Goal: Information Seeking & Learning: Learn about a topic

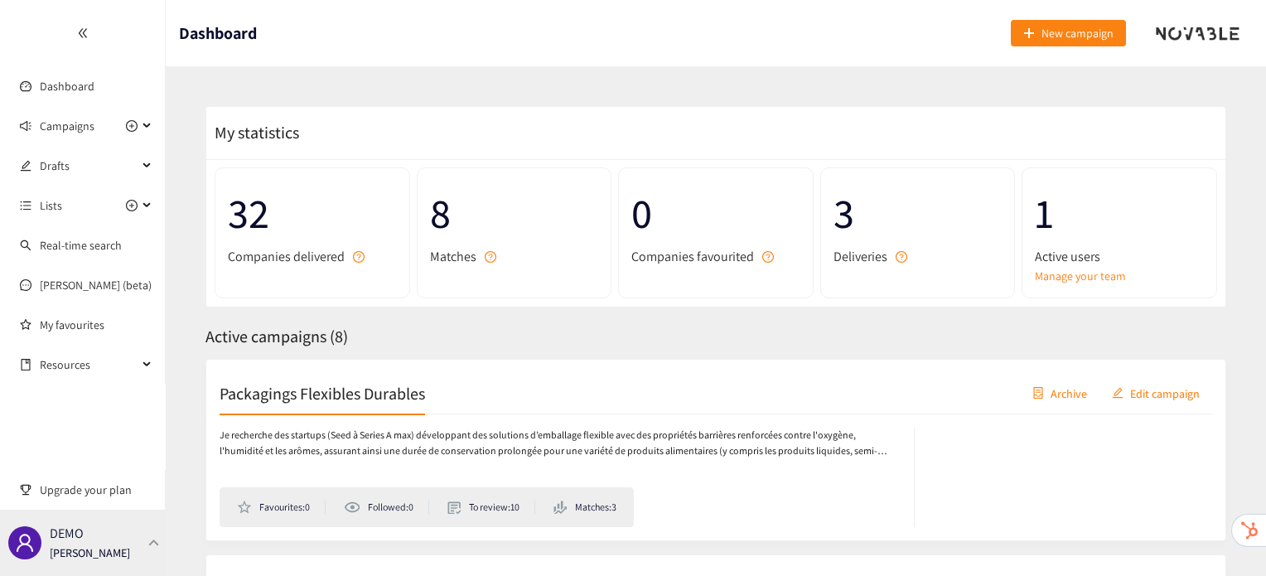
click at [139, 533] on div "DEMO [PERSON_NAME]" at bounding box center [83, 542] width 166 height 66
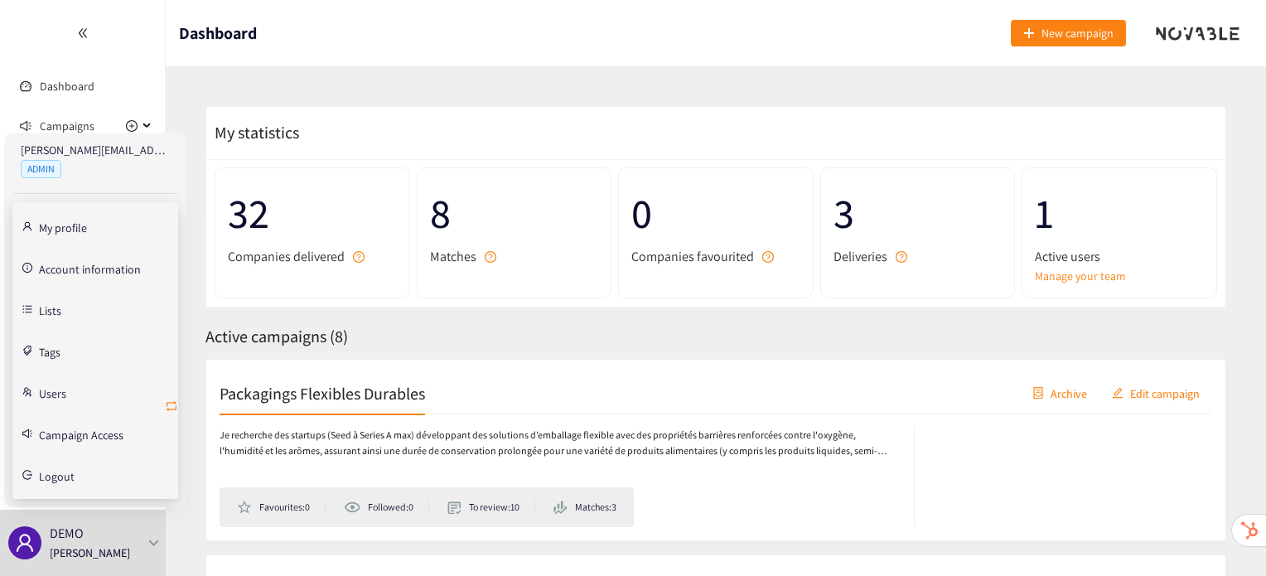
click at [167, 410] on icon "retweet" at bounding box center [171, 405] width 13 height 13
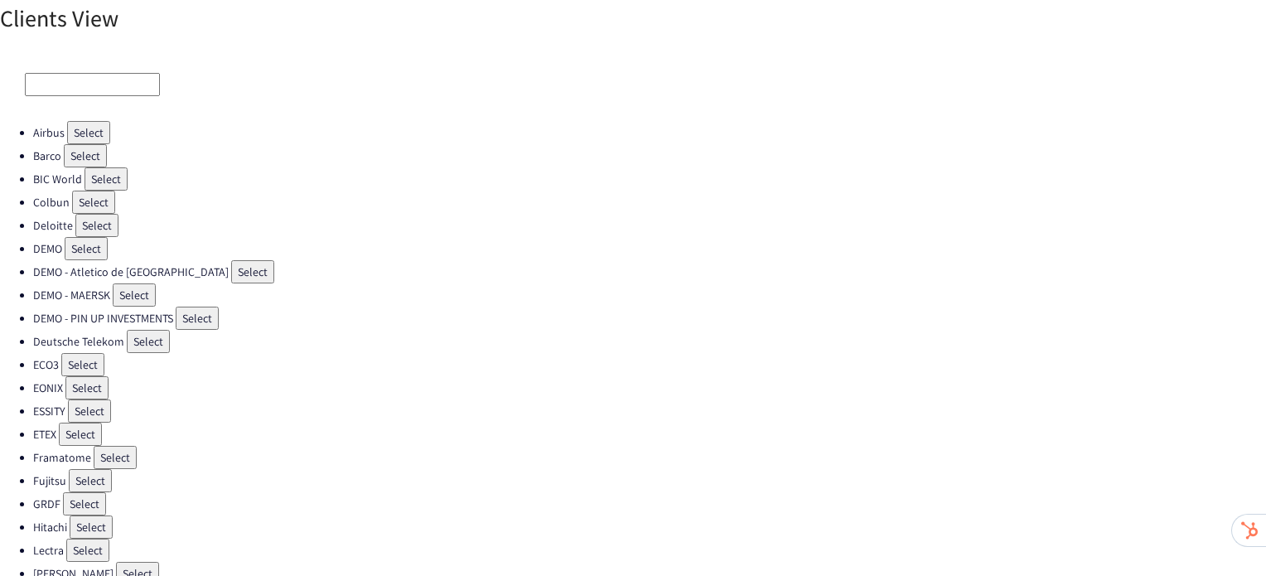
click at [90, 244] on button "Select" at bounding box center [86, 248] width 43 height 23
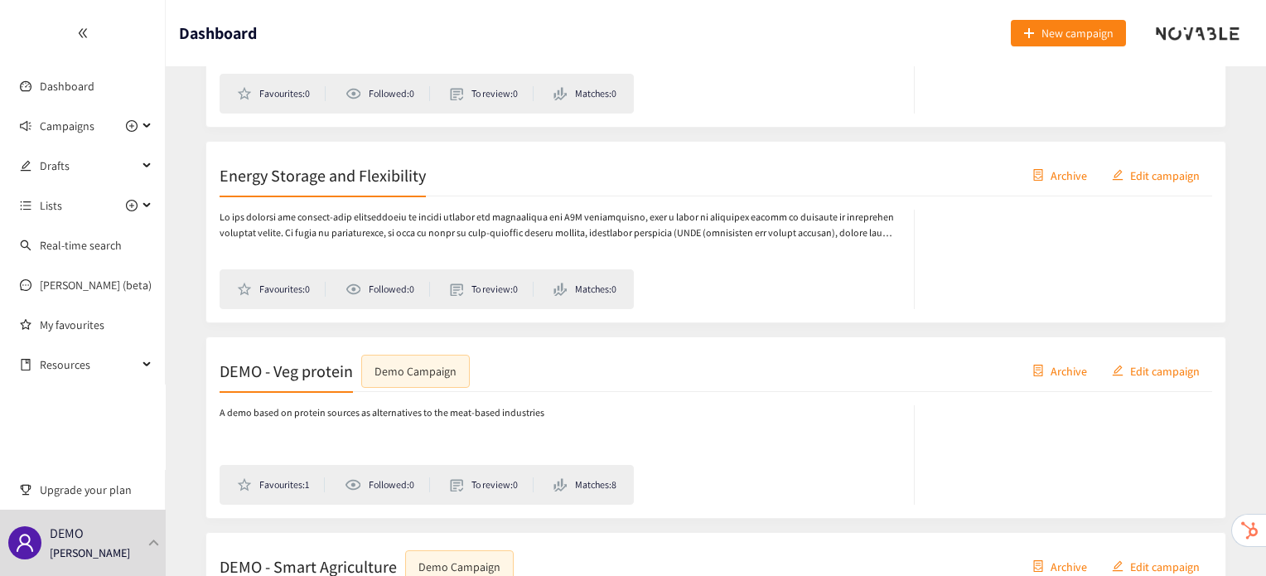
scroll to position [1141, 0]
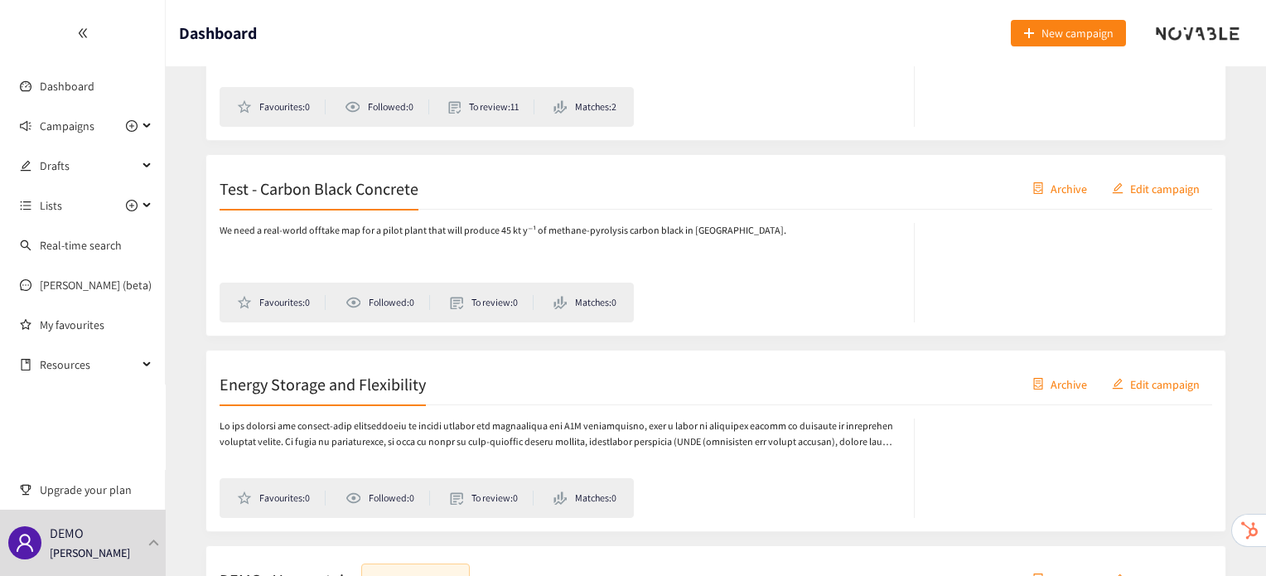
scroll to position [1094, 0]
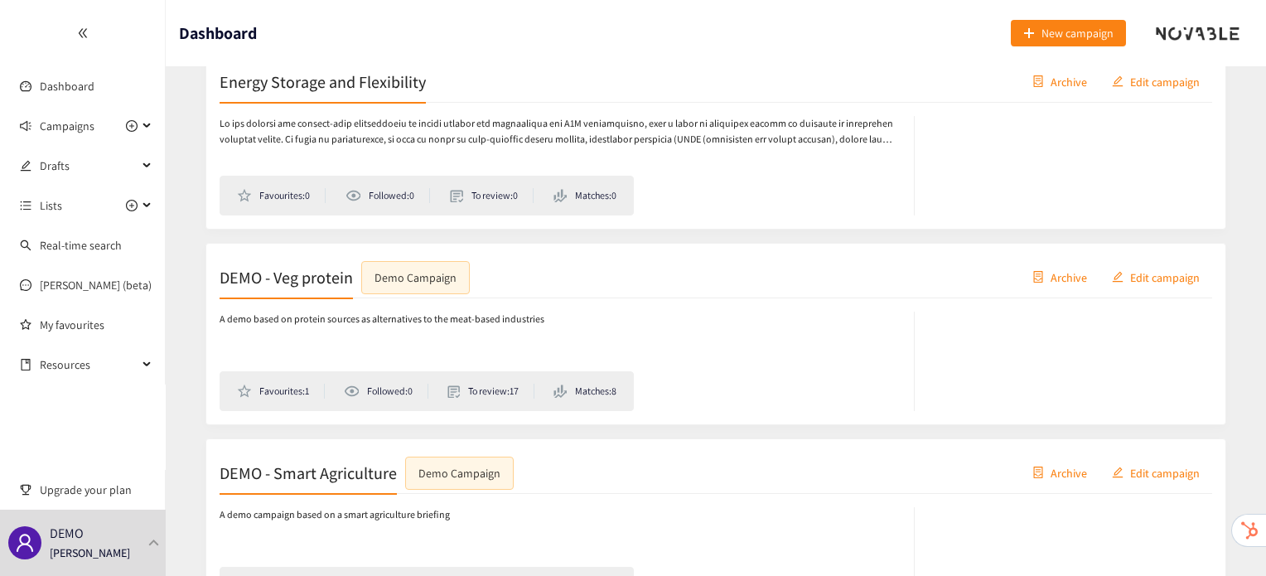
click at [303, 282] on h2 "DEMO - Veg protein" at bounding box center [286, 276] width 133 height 23
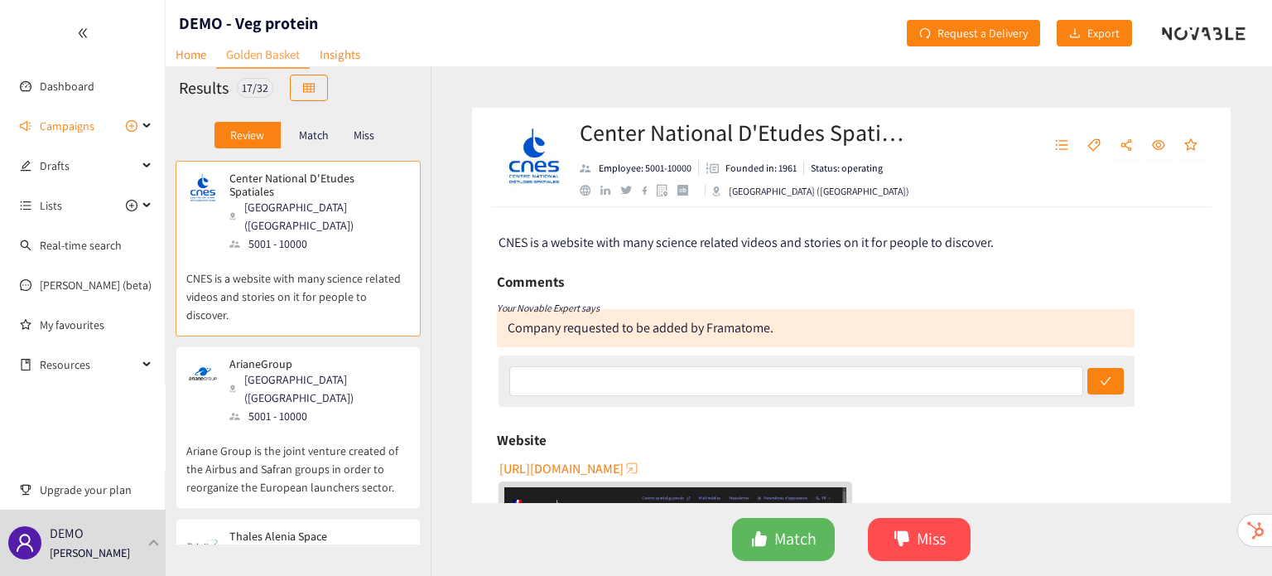
click at [268, 370] on div "Issy-les-moulineaux (FRA)" at bounding box center [318, 388] width 179 height 36
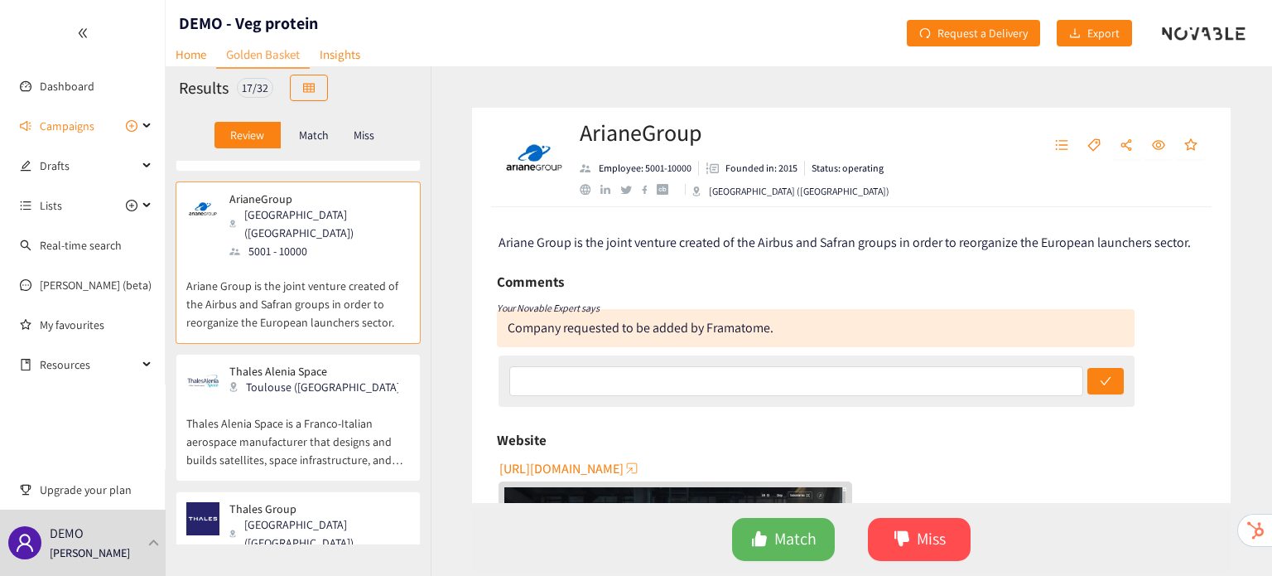
scroll to position [166, 0]
click at [268, 397] on p "Thales Alenia Space is a Franco-Italian aerospace manufacturer that designs and…" at bounding box center [298, 432] width 224 height 71
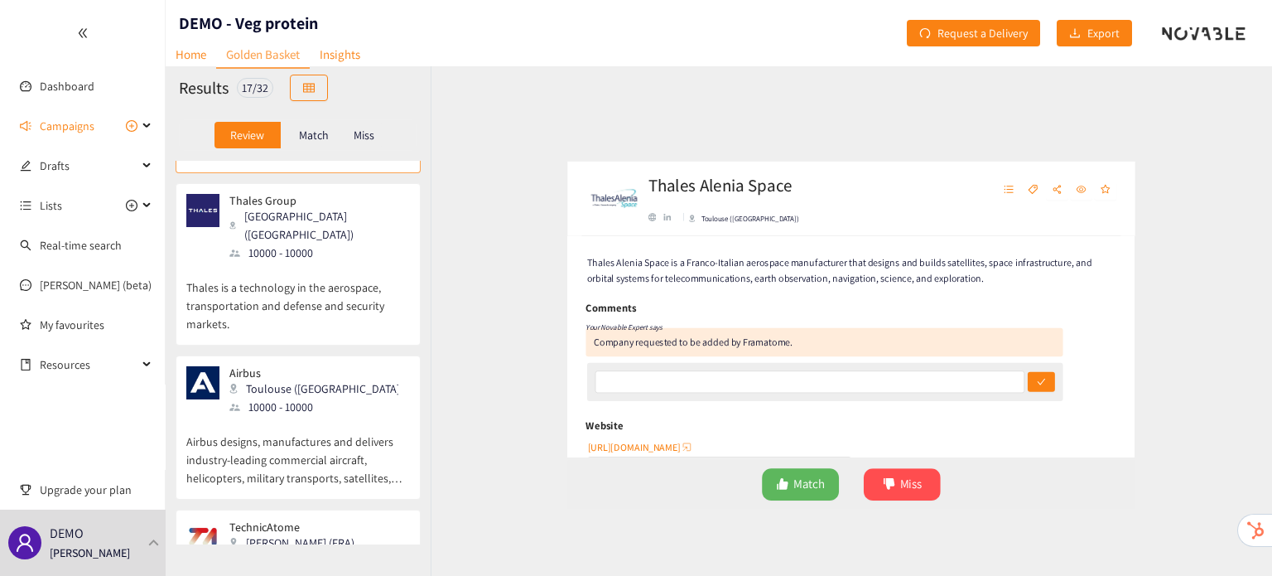
scroll to position [480, 0]
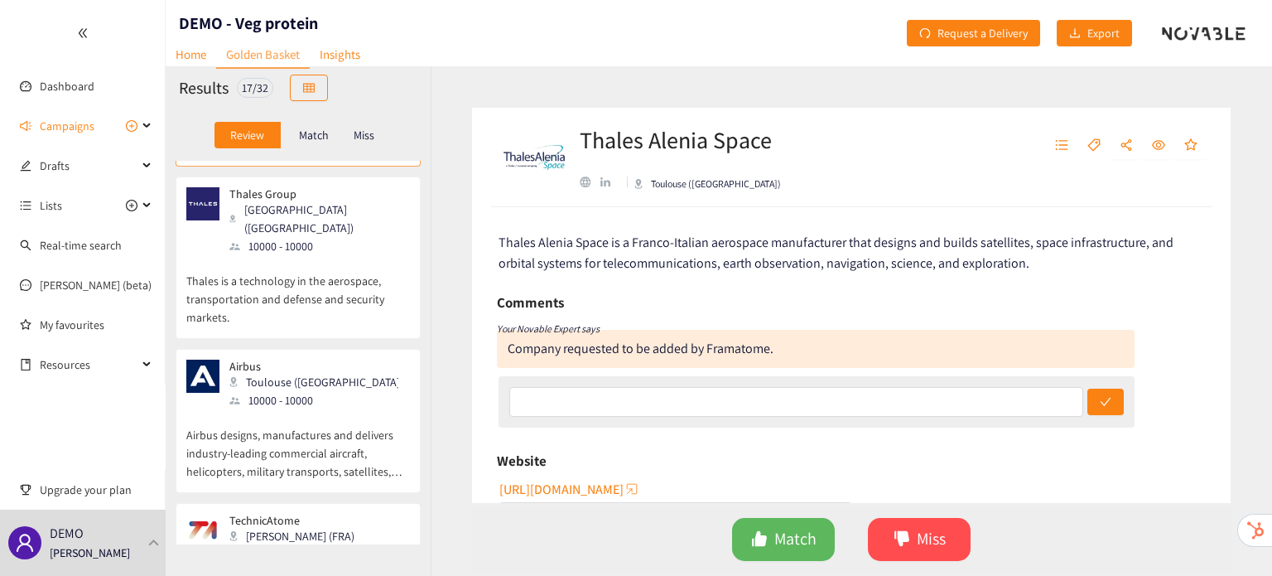
click at [303, 409] on p "Airbus designs, manufactures and delivers industry-leading commercial aircraft,…" at bounding box center [298, 444] width 224 height 71
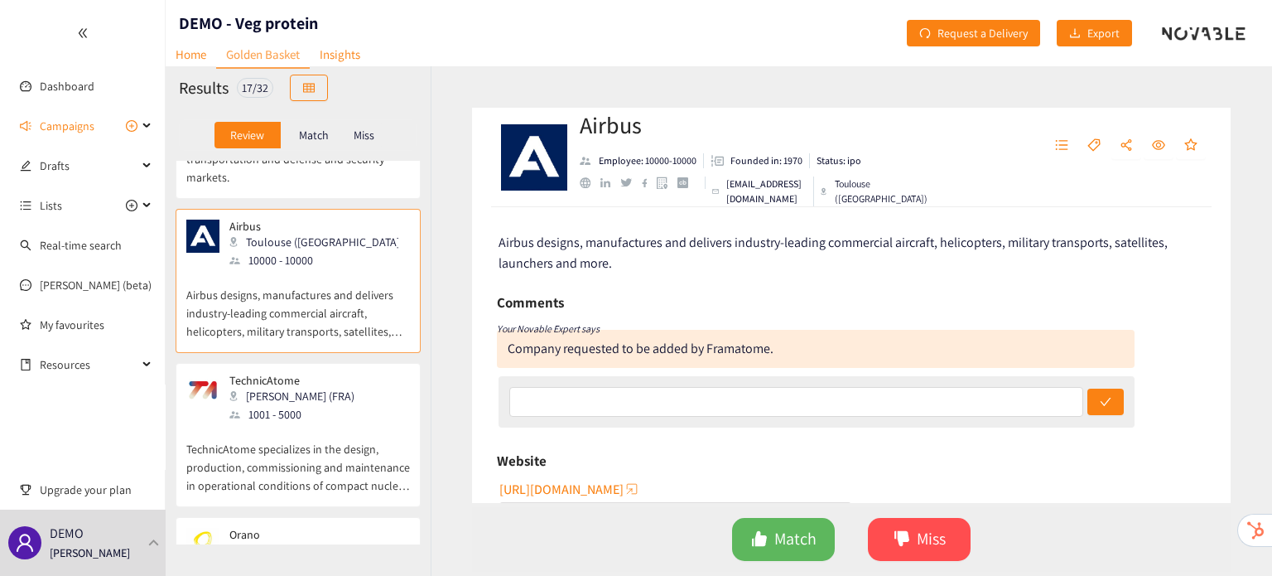
click at [303, 423] on p "TechnicAtome specializes in the design, production, commissioning and maintenan…" at bounding box center [298, 458] width 224 height 71
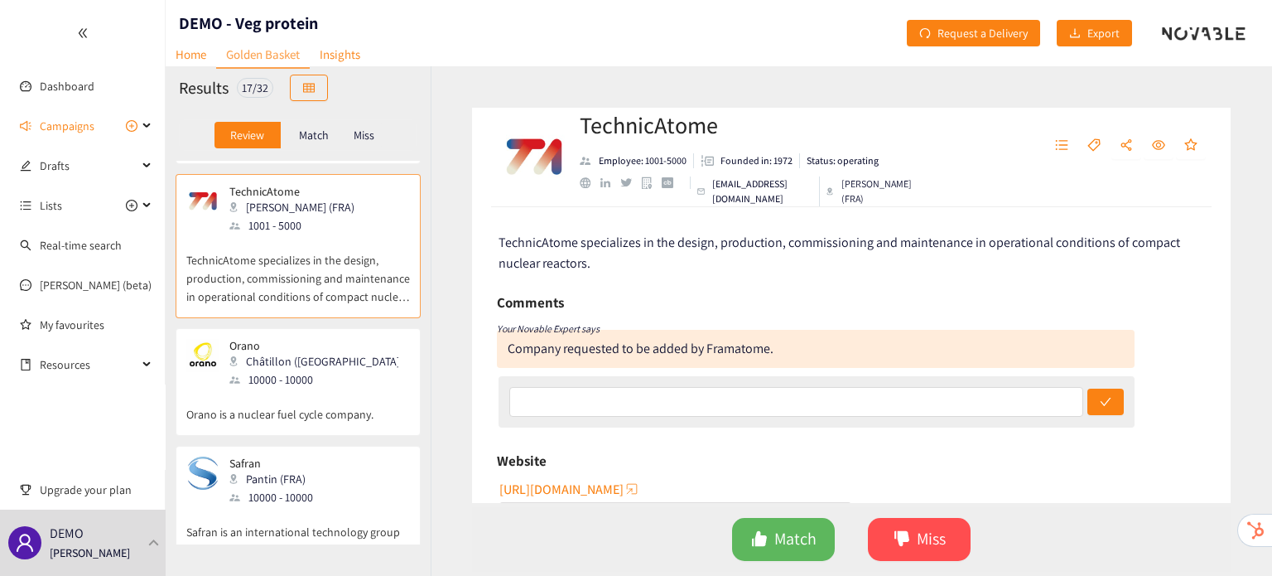
scroll to position [809, 0]
click at [303, 378] on div "Center National D'Etudes Spatiales Paris (FRA) 5001 - 10000 CNES is a website w…" at bounding box center [298, 353] width 265 height 384
click at [315, 370] on div "10000 - 10000" at bounding box center [318, 379] width 179 height 18
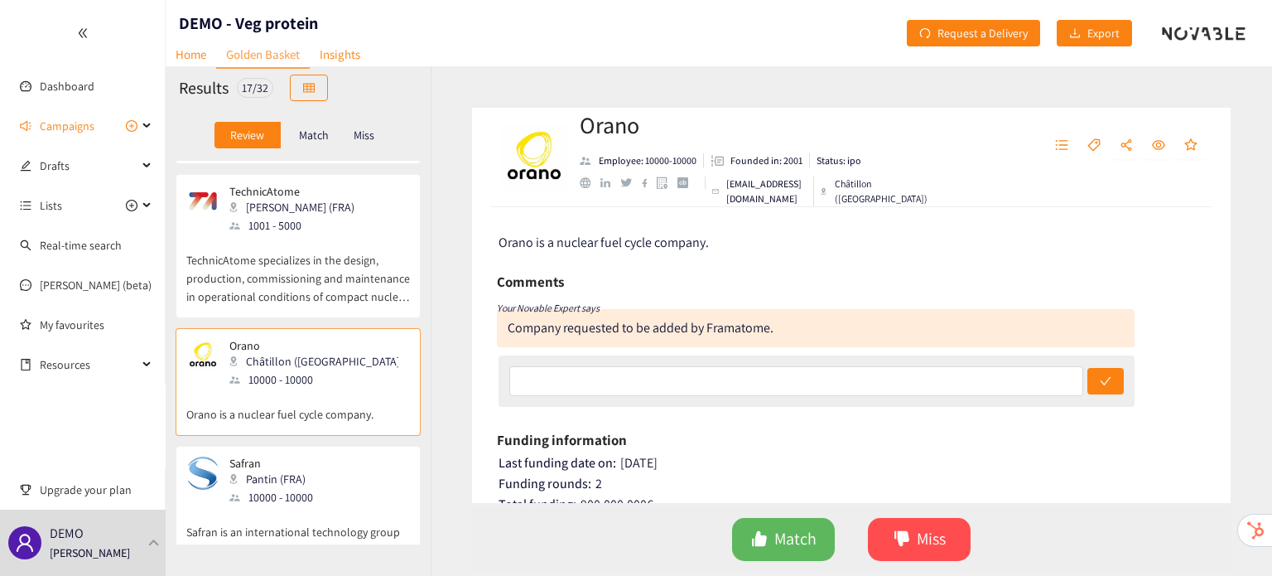
scroll to position [843, 0]
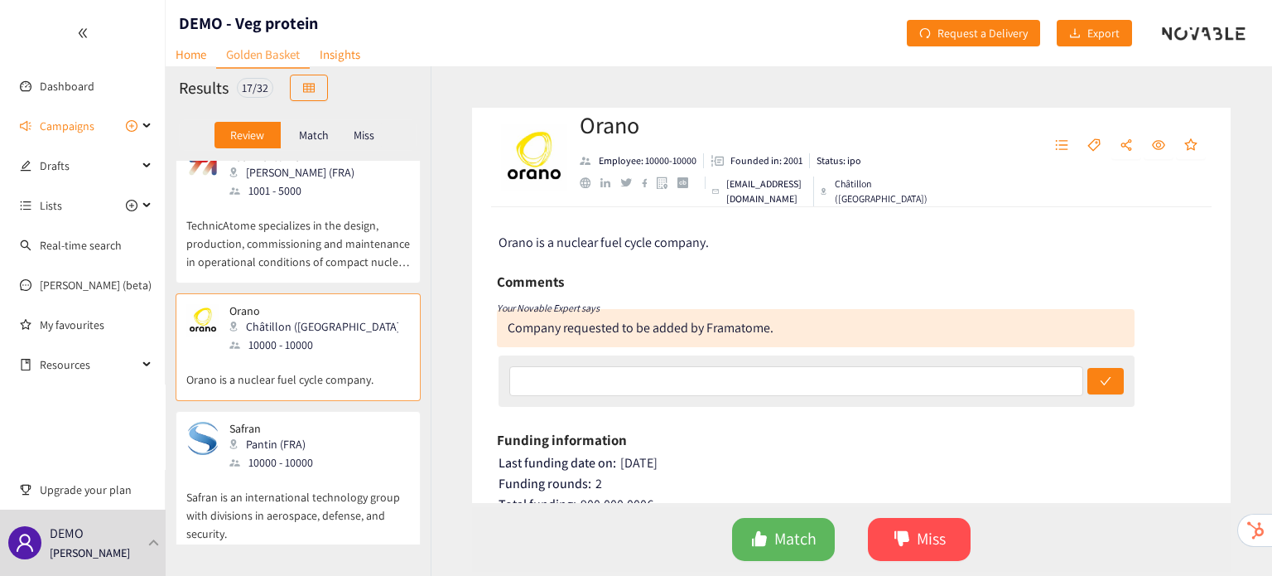
click at [717, 190] on div "webmaster@areva.com" at bounding box center [760, 191] width 109 height 30
click at [719, 187] on div at bounding box center [715, 191] width 7 height 8
click at [254, 422] on p "Safran" at bounding box center [271, 428] width 84 height 13
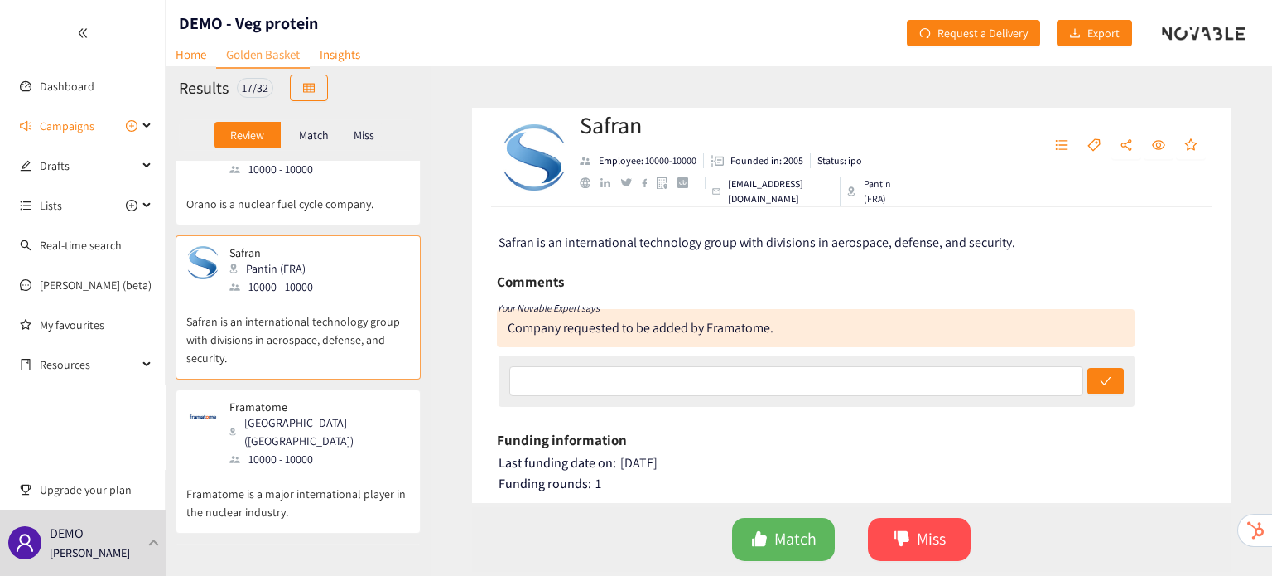
scroll to position [1020, 0]
click at [254, 449] on div "10000 - 10000" at bounding box center [318, 458] width 179 height 18
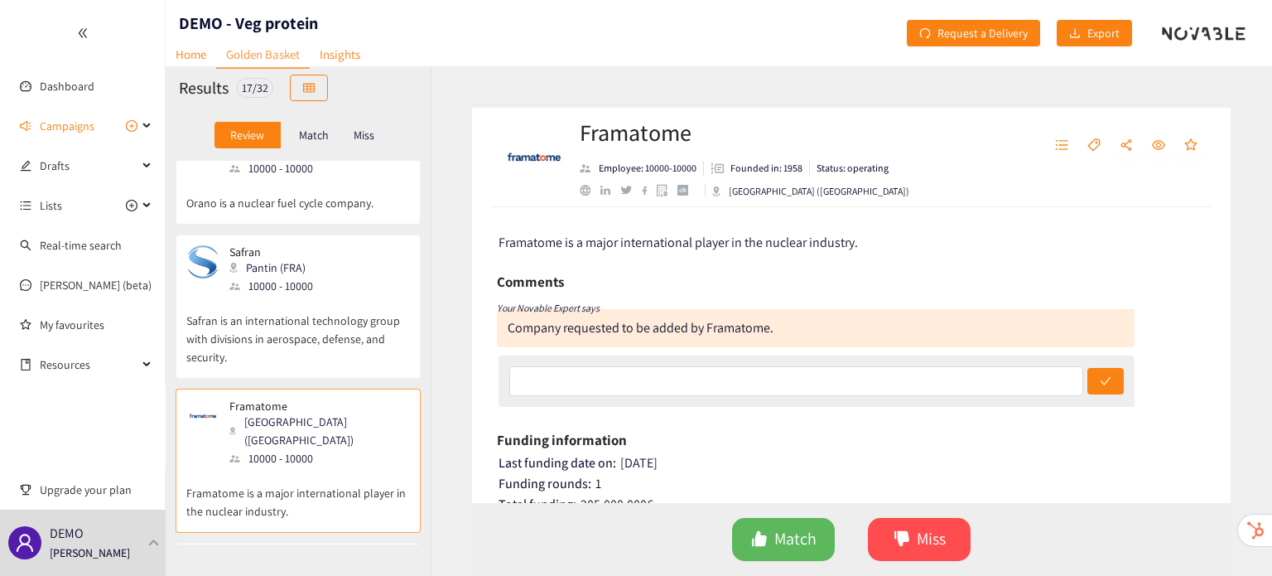
click at [296, 553] on p "Ministères Aménagement du territoire Transition écologique" at bounding box center [313, 566] width 169 height 27
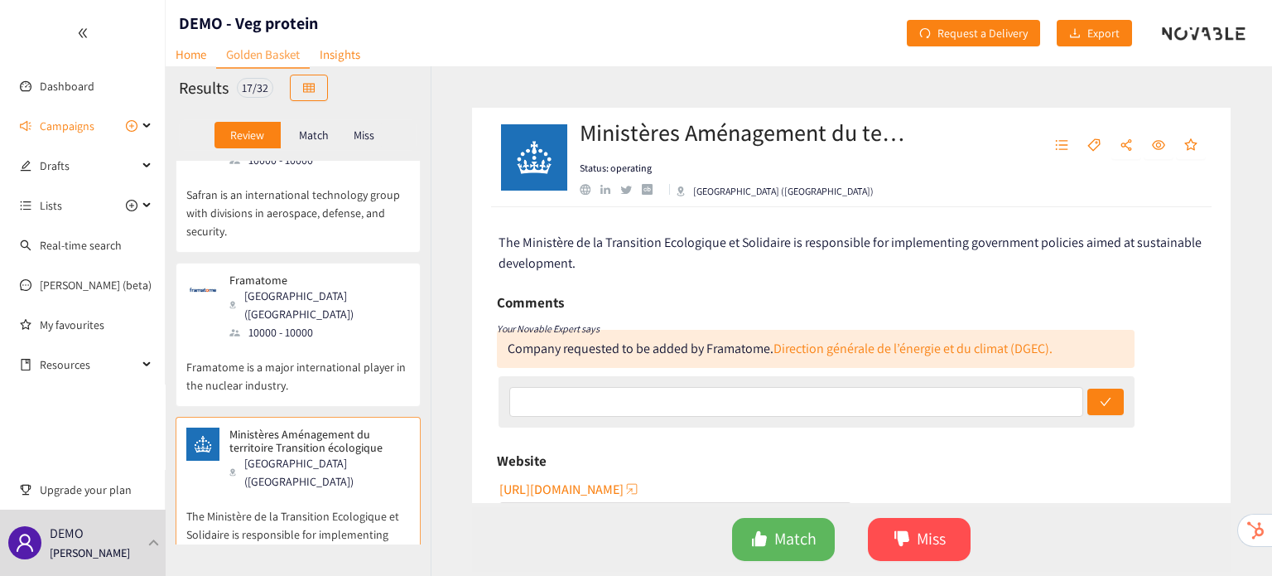
scroll to position [1178, 0]
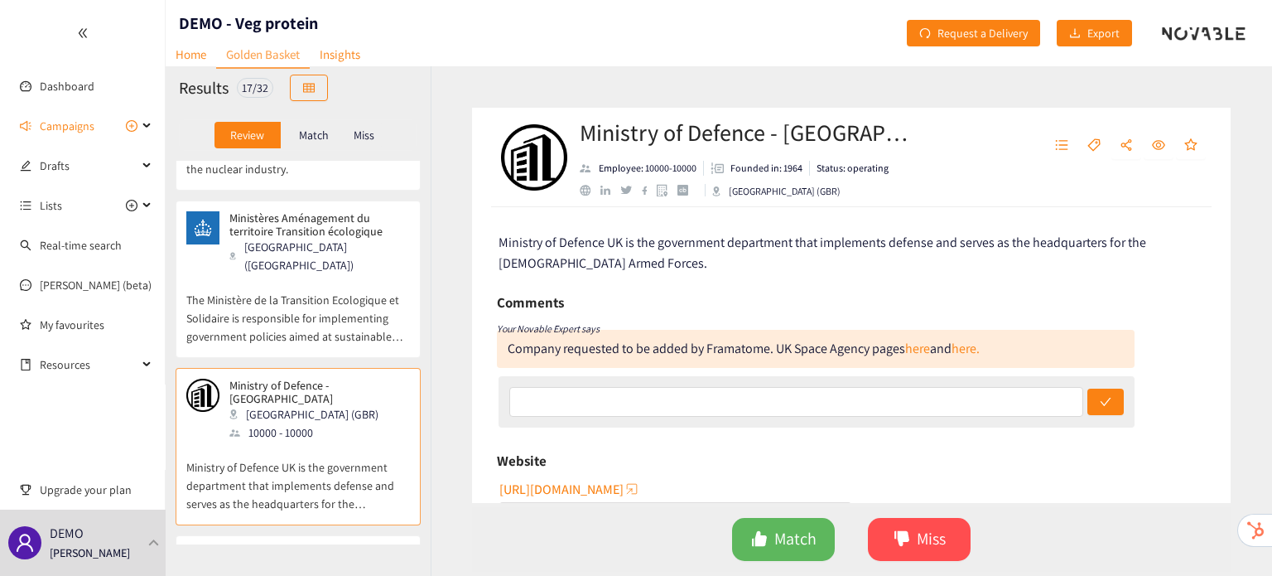
scroll to position [1372, 0]
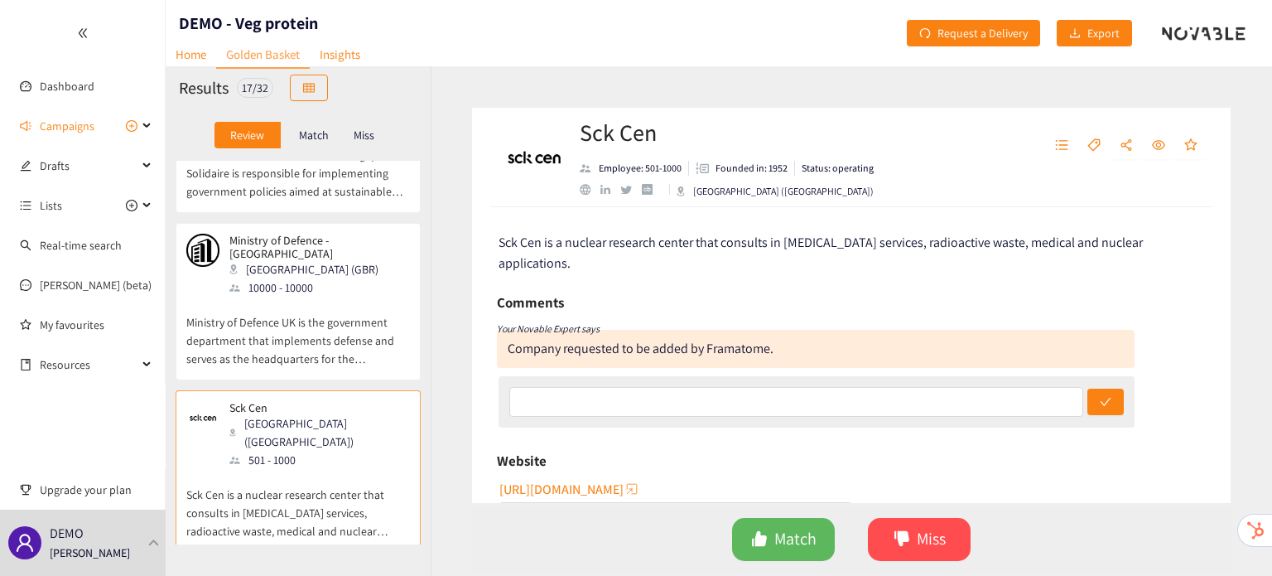
scroll to position [1524, 0]
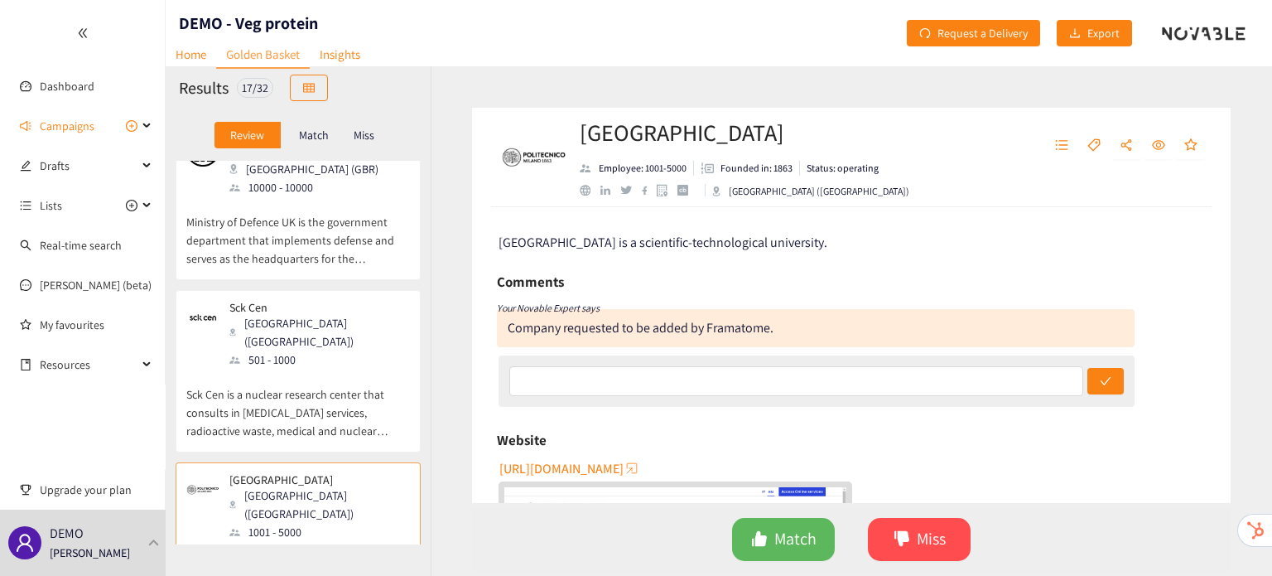
scroll to position [1607, 0]
click at [585, 188] on div "website" at bounding box center [585, 190] width 11 height 11
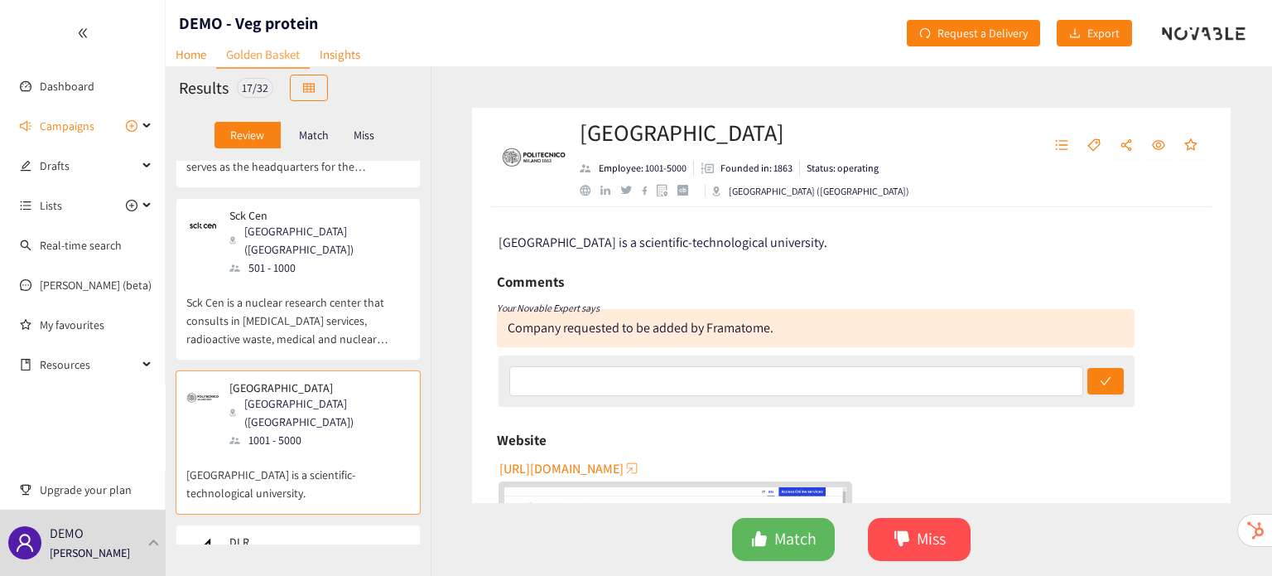
scroll to position [1700, 0]
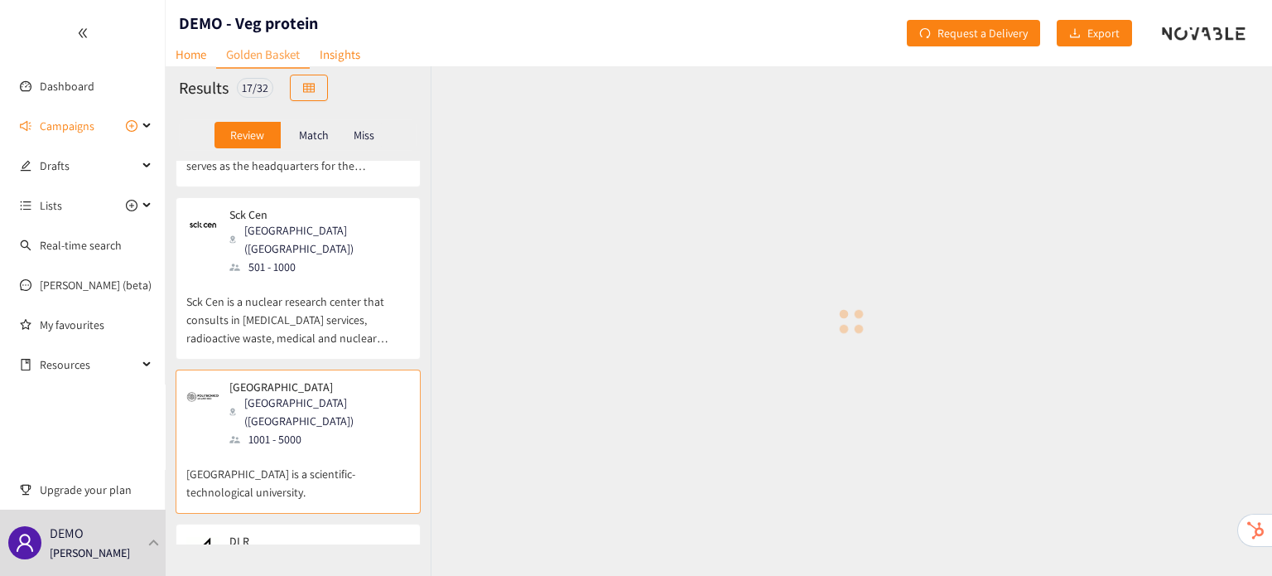
scroll to position [1854, 0]
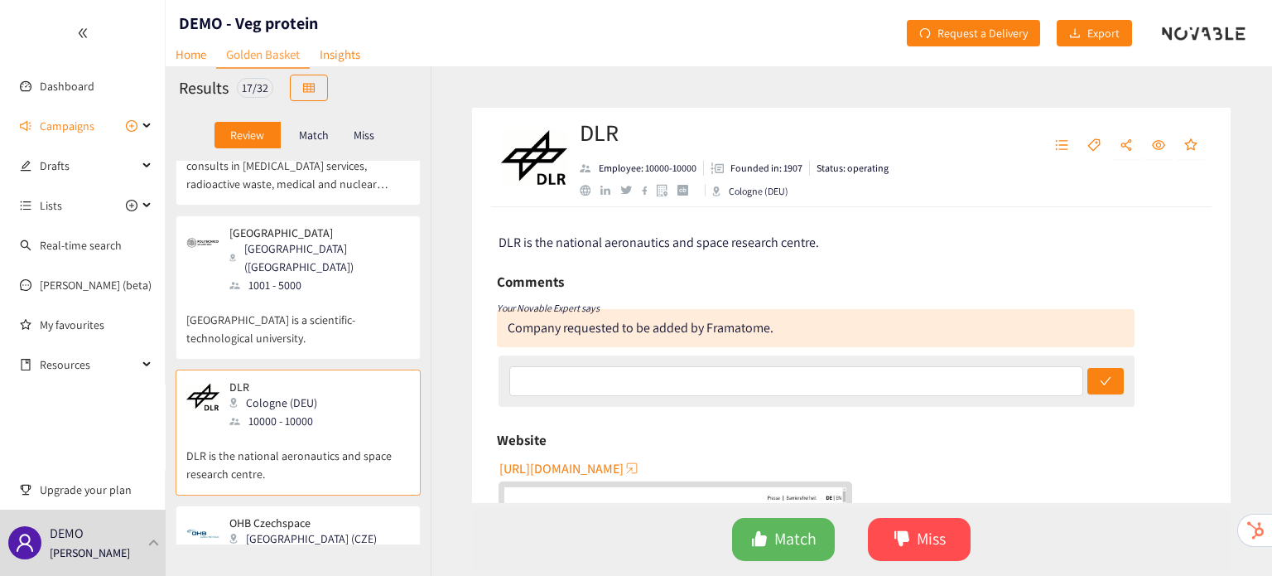
click at [350, 549] on p "OHB Czechspace is a Brno-based engineering company, part of the European Space …" at bounding box center [298, 584] width 224 height 71
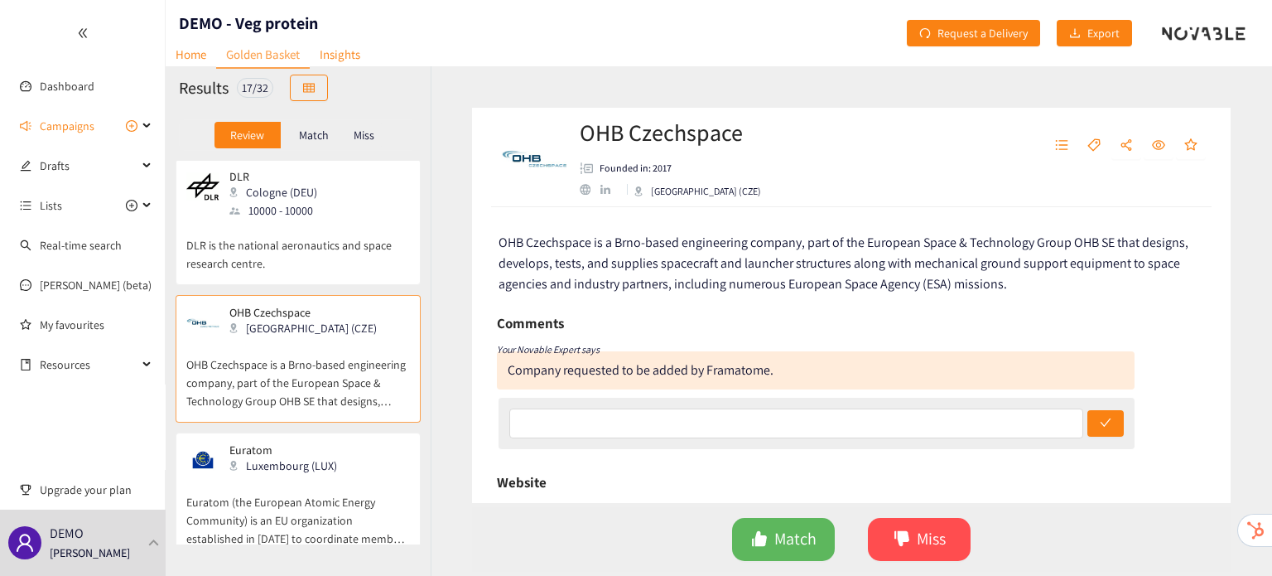
scroll to position [2098, 0]
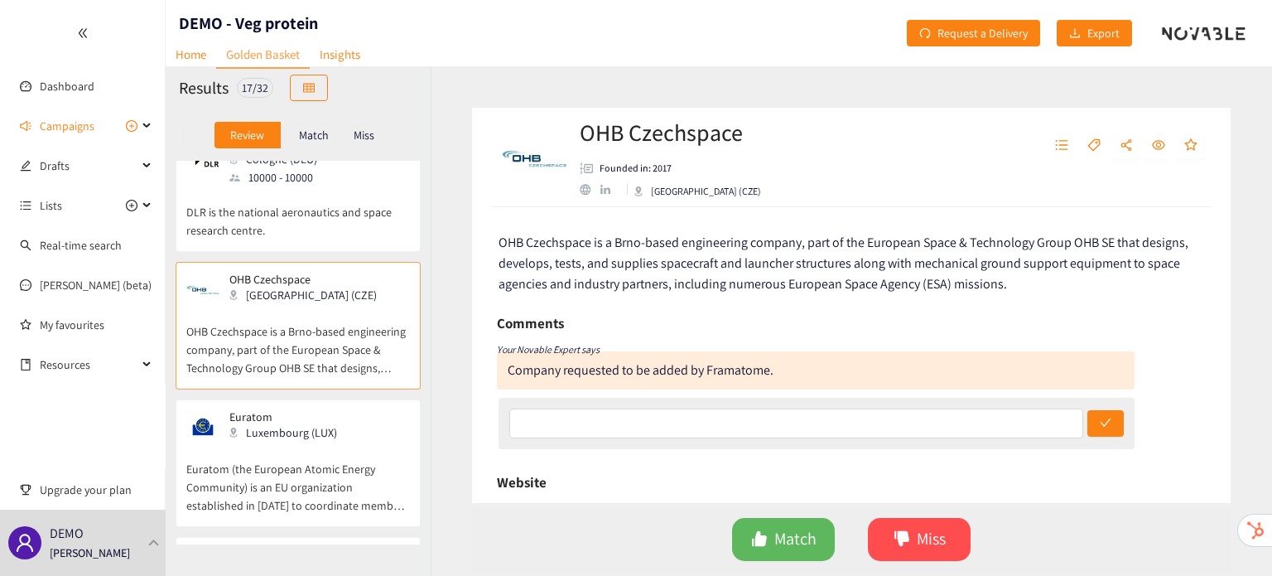
click at [350, 548] on div "L3Harris Technologies Melbourne (USA) 10000 - 10000" at bounding box center [298, 582] width 224 height 68
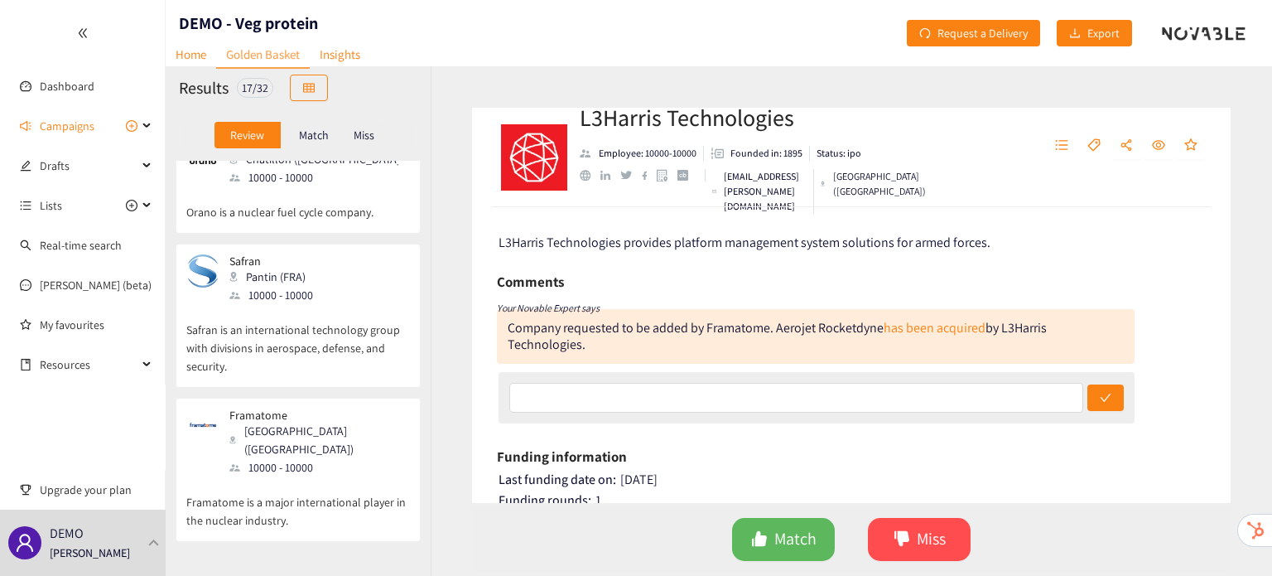
scroll to position [1060, 0]
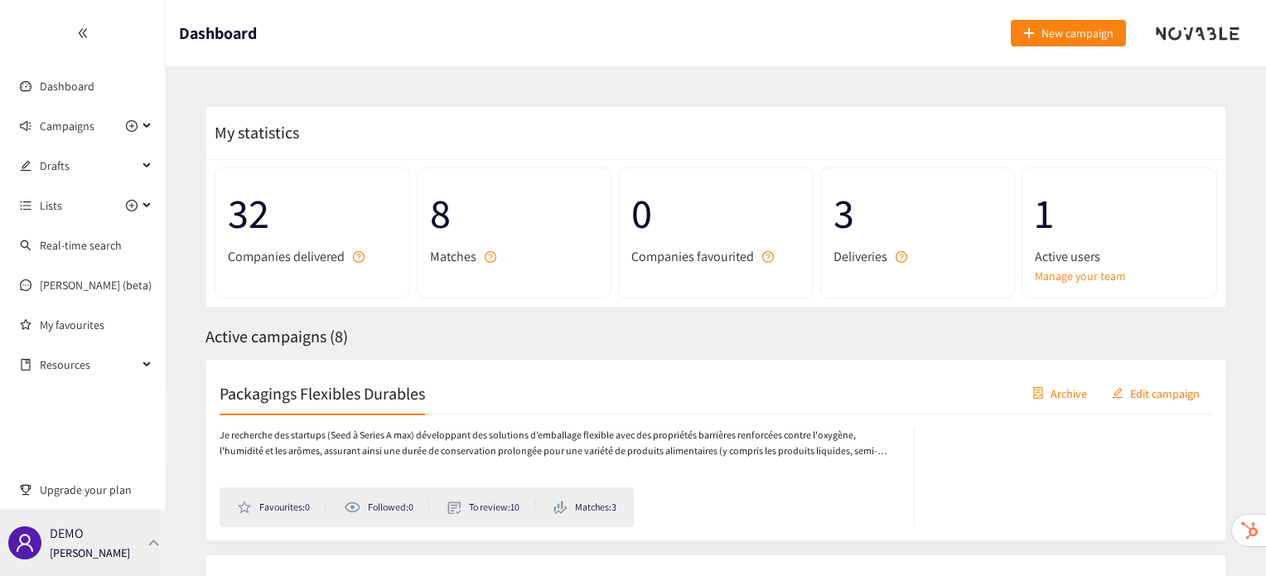
click at [99, 549] on p "[PERSON_NAME]" at bounding box center [90, 552] width 80 height 18
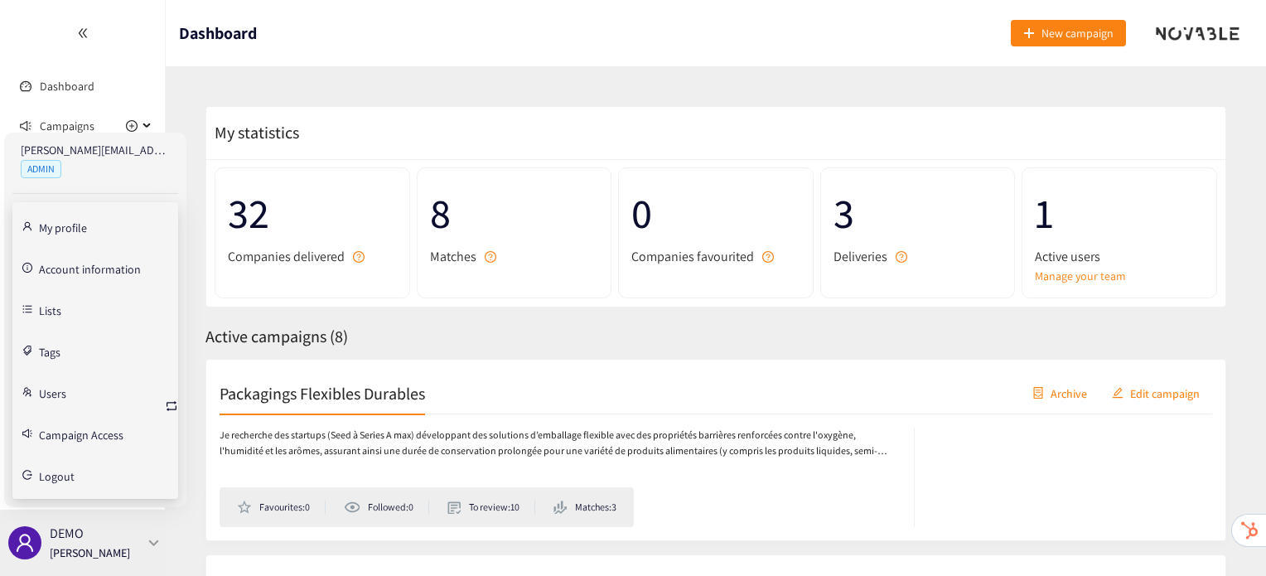
click at [99, 549] on p "[PERSON_NAME]" at bounding box center [90, 552] width 80 height 18
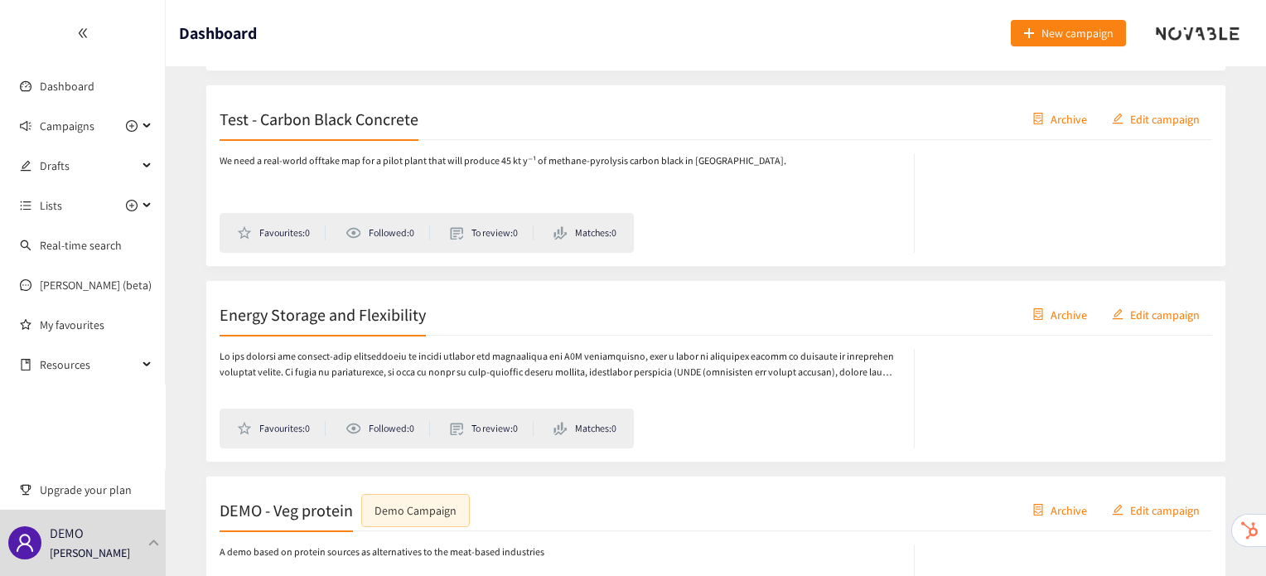
scroll to position [1133, 0]
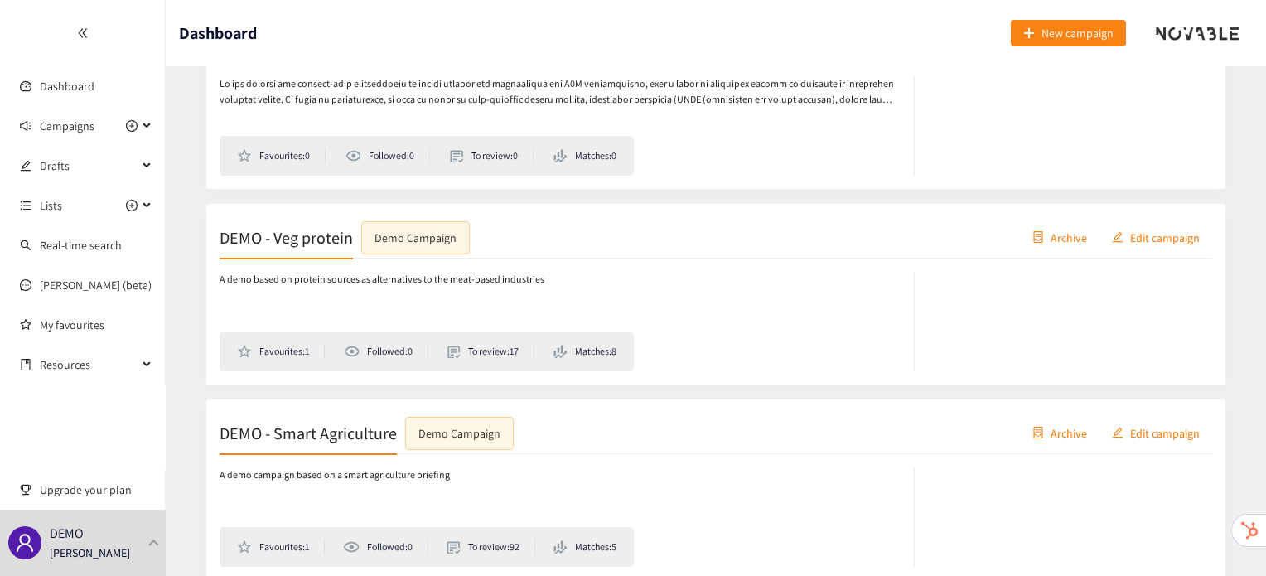
click at [320, 248] on div "DEMO - Veg protein Demo Campaign" at bounding box center [345, 236] width 250 height 33
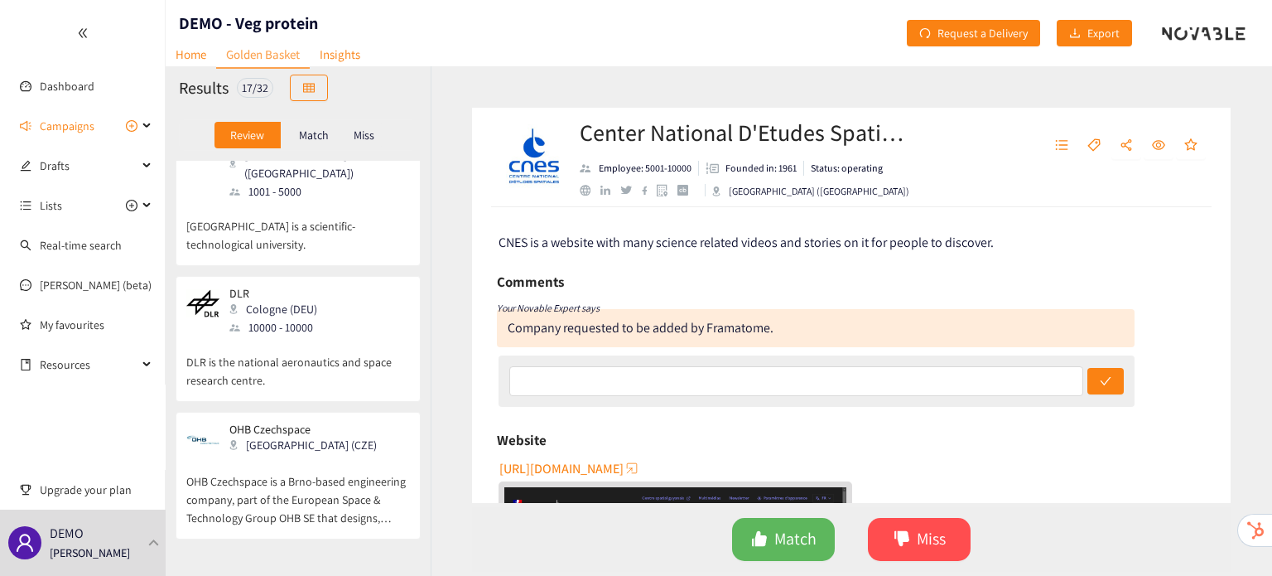
scroll to position [1929, 0]
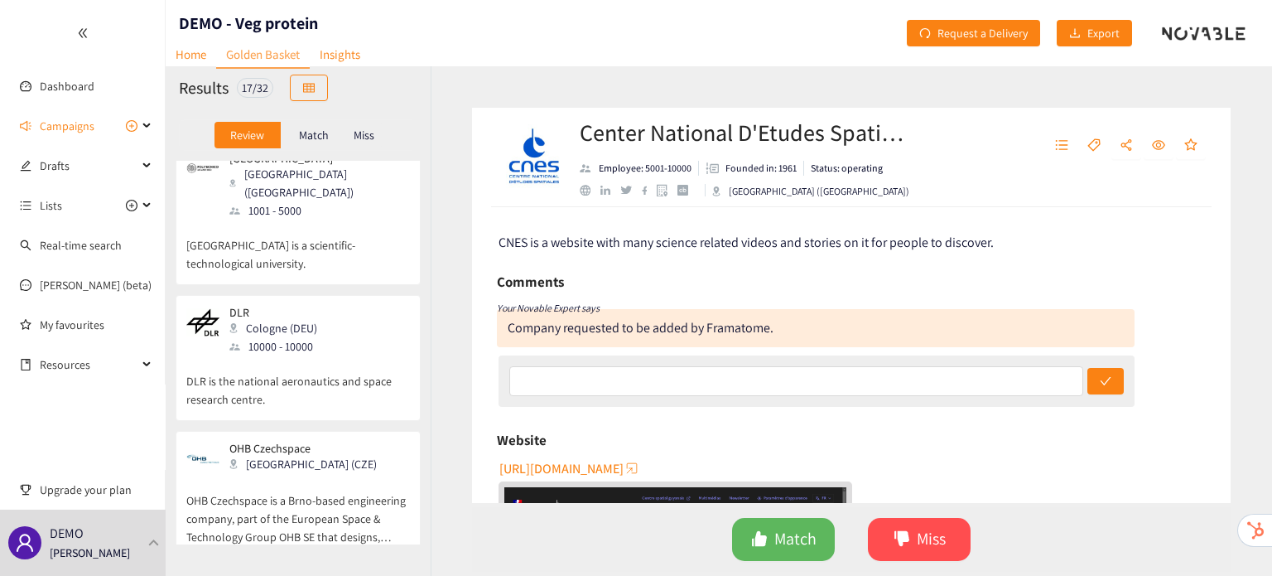
click at [273, 475] on p "OHB Czechspace is a Brno-based engineering company, part of the European Space …" at bounding box center [298, 510] width 224 height 71
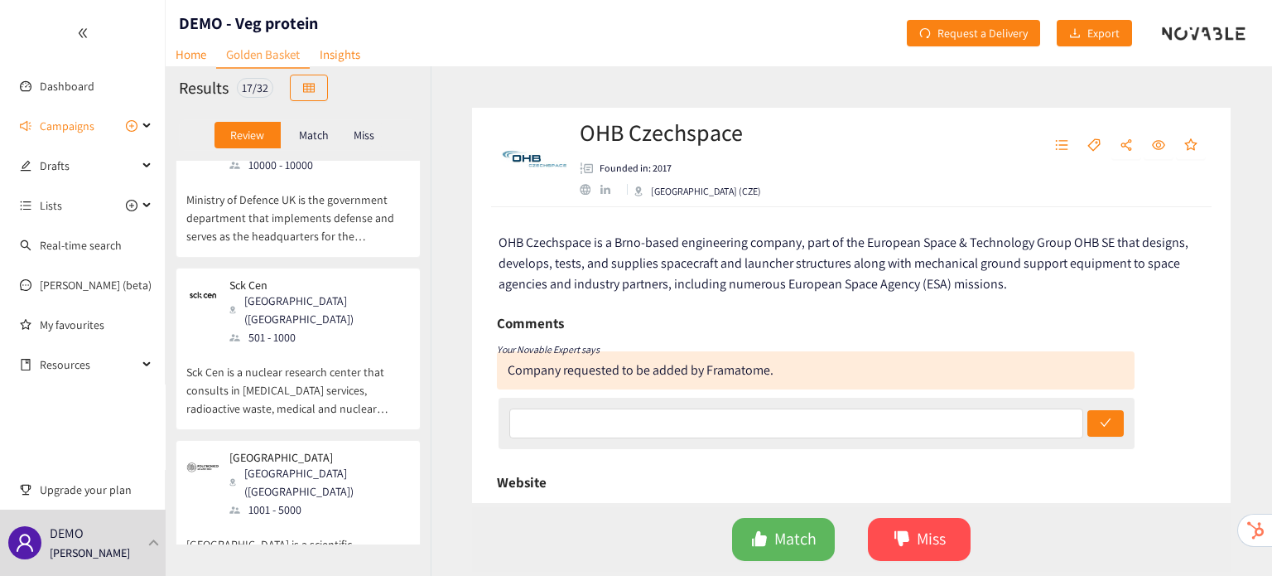
scroll to position [1629, 0]
click at [273, 519] on p "Polytechnic University of Milan is a scientific-technological university." at bounding box center [298, 545] width 224 height 53
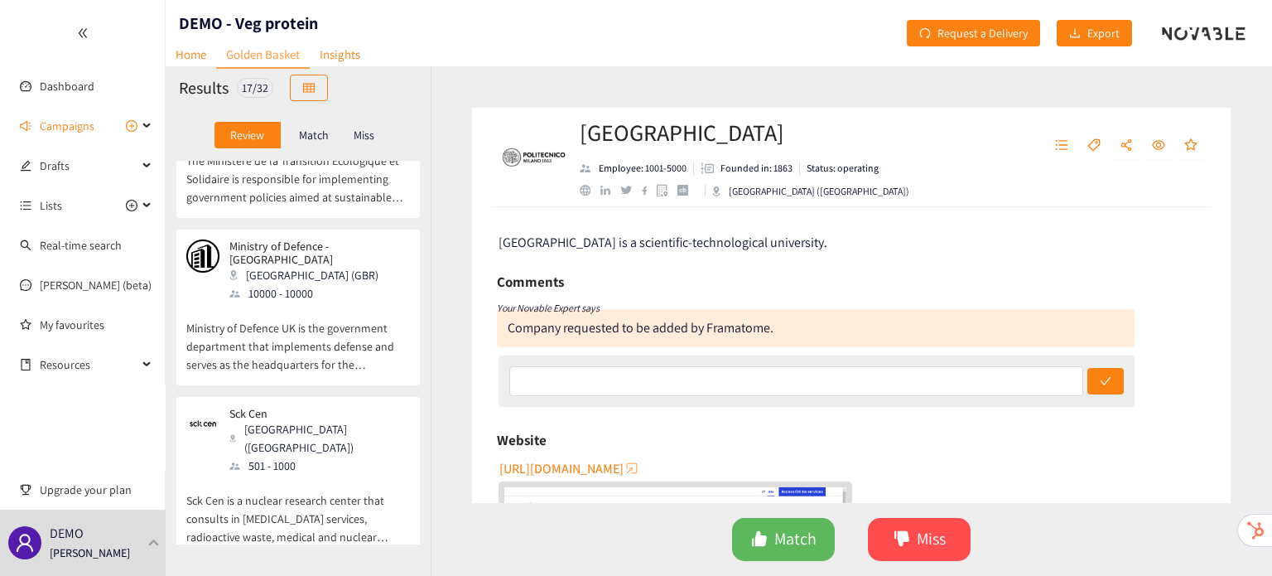
click at [273, 475] on p "Sck Cen is a nuclear research center that consults in irradiation services, rad…" at bounding box center [298, 510] width 224 height 71
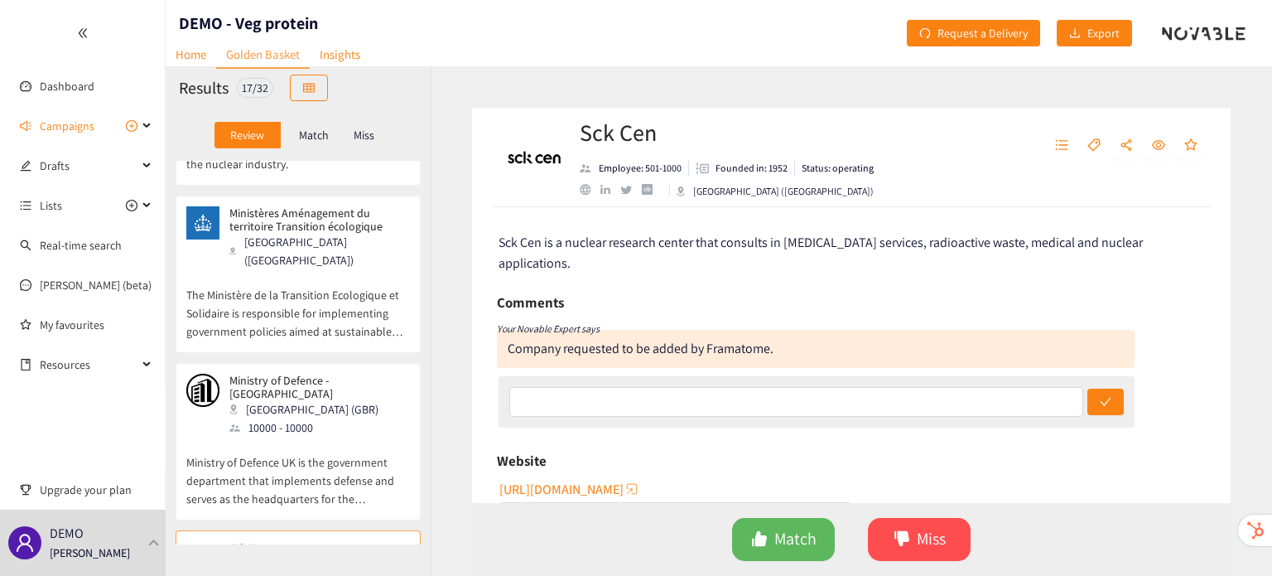
scroll to position [1355, 0]
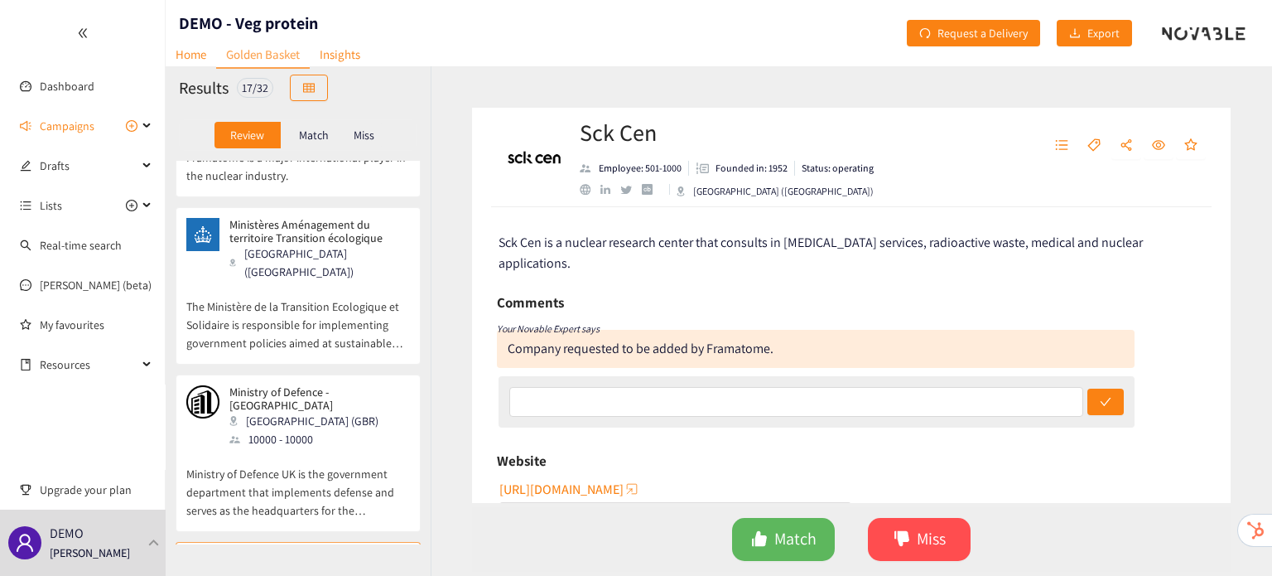
click at [273, 448] on p "Ministry of Defence UK is the government department that implements defense and…" at bounding box center [298, 483] width 224 height 71
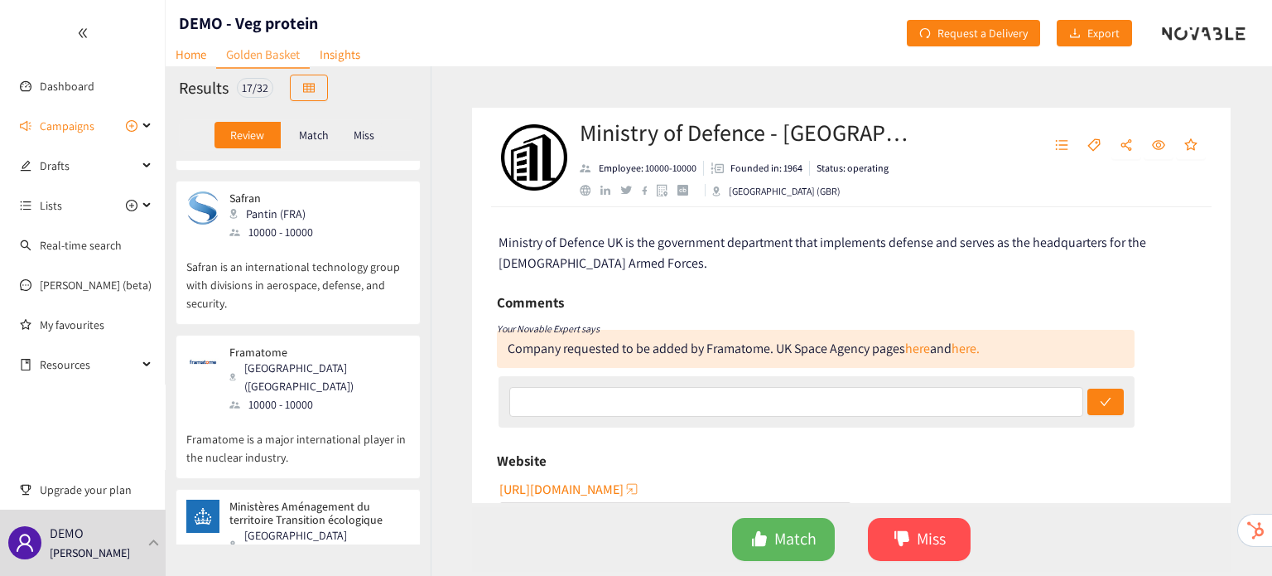
scroll to position [1073, 0]
click at [276, 398] on div "Framatome Courbevoie (USA) 10000 - 10000 Framatome is a major international pla…" at bounding box center [298, 412] width 224 height 133
